Goal: Navigation & Orientation: Find specific page/section

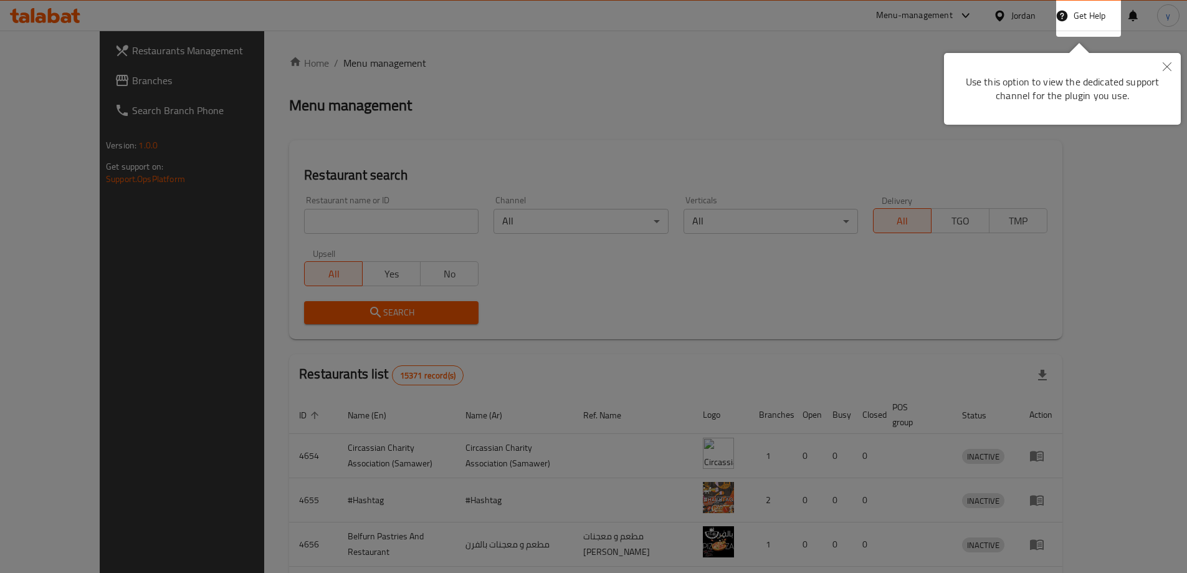
click at [894, 80] on div at bounding box center [593, 286] width 1187 height 573
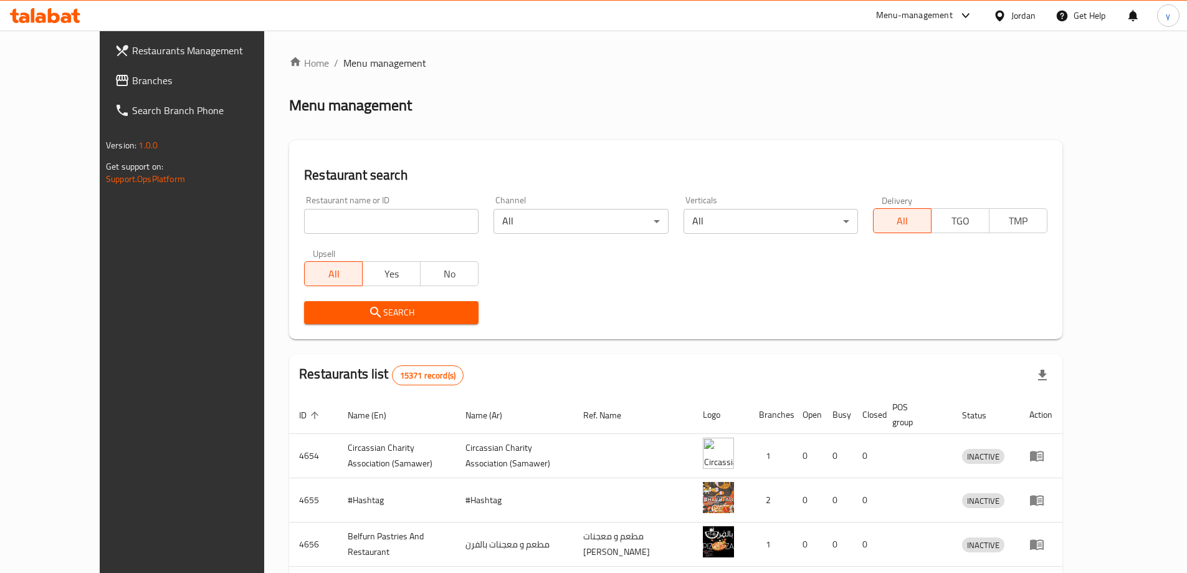
click at [1020, 14] on div "Jordan" at bounding box center [1023, 16] width 24 height 14
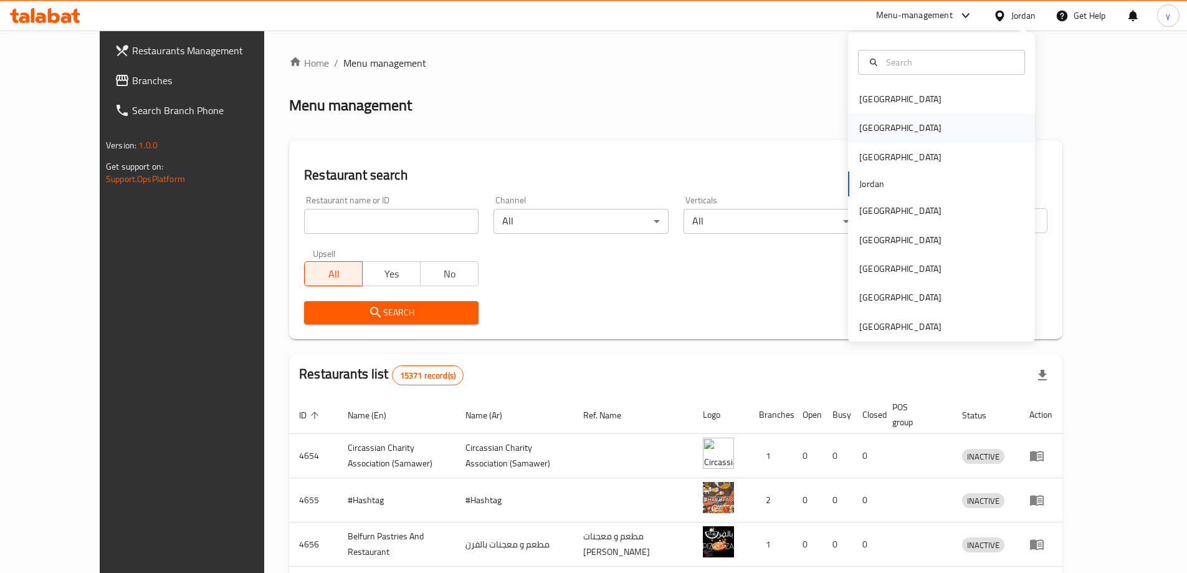
click at [891, 131] on div "[GEOGRAPHIC_DATA]" at bounding box center [941, 127] width 187 height 29
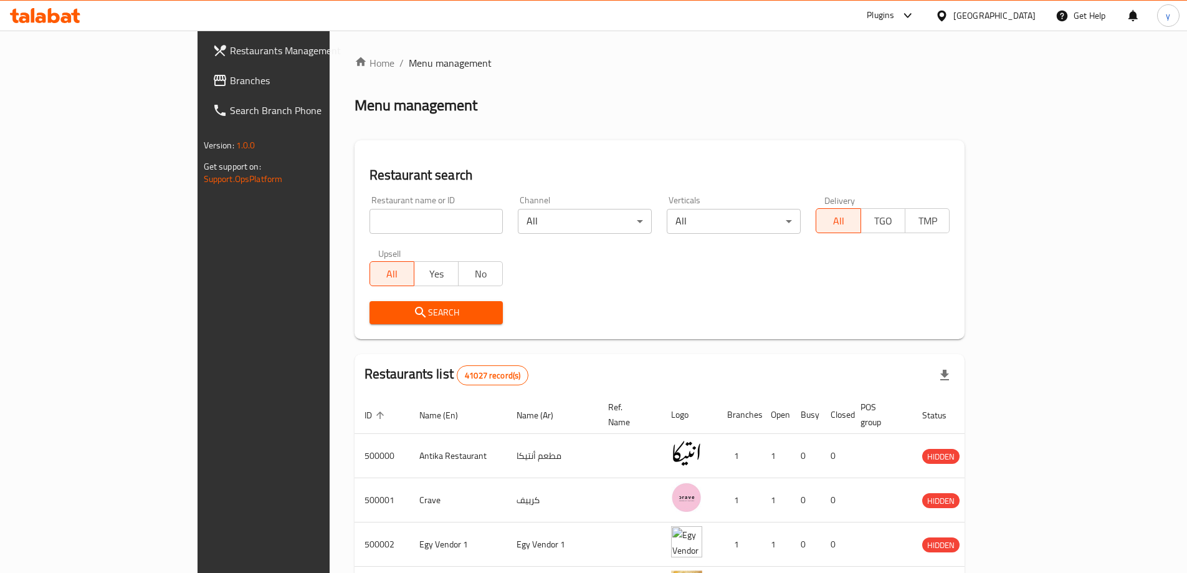
click at [230, 78] on span "Branches" at bounding box center [308, 80] width 156 height 15
